Goal: Use online tool/utility: Utilize a website feature to perform a specific function

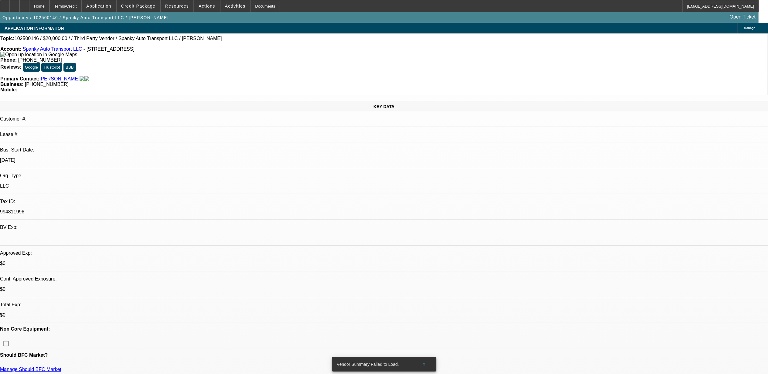
select select "0"
select select "2"
select select "0.1"
select select "1"
select select "2"
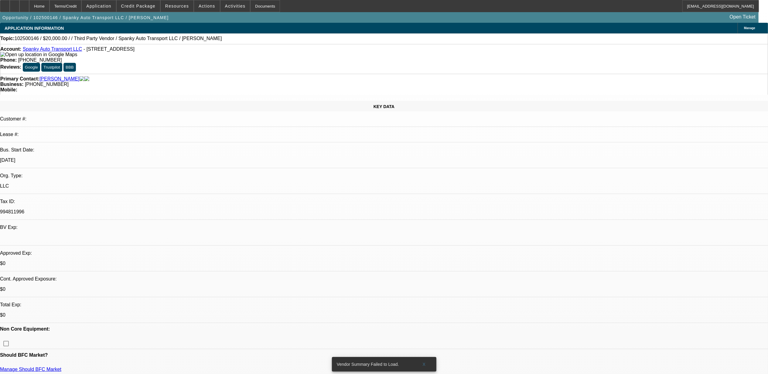
select select "4"
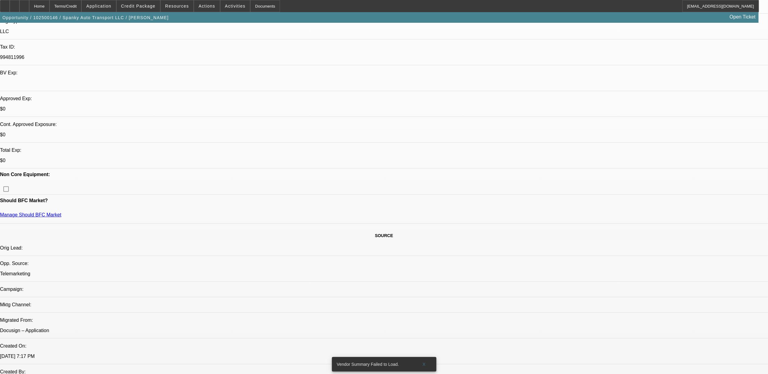
scroll to position [81, 0]
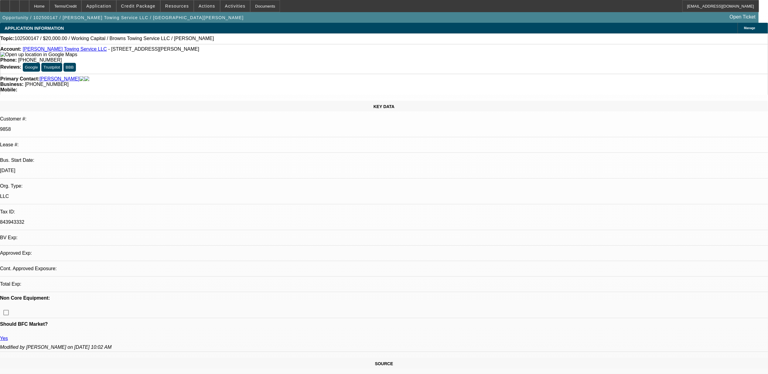
select select "0"
select select "2"
select select "0.1"
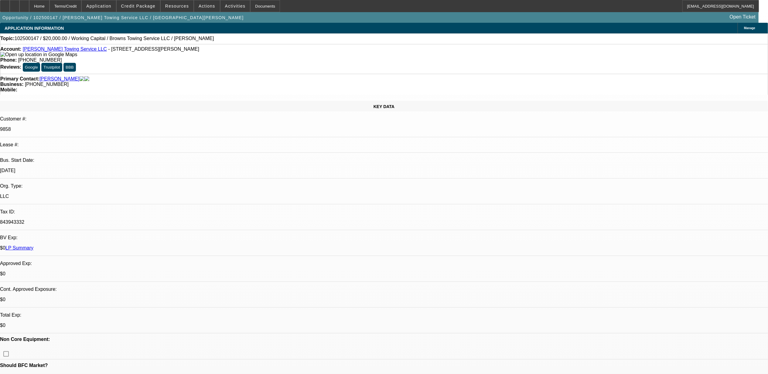
select select "1"
select select "2"
select select "4"
